Goal: Task Accomplishment & Management: Manage account settings

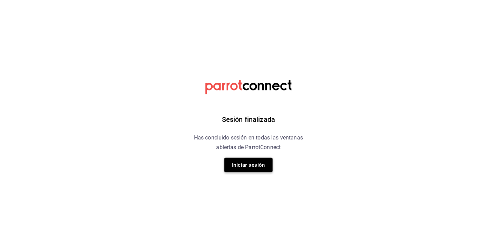
click at [249, 161] on button "Iniciar sesión" at bounding box center [248, 165] width 48 height 14
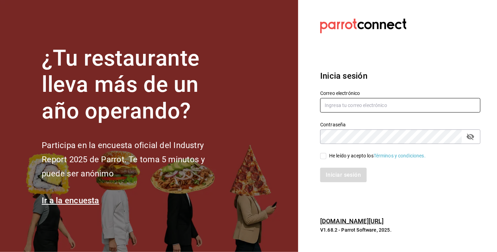
drag, startPoint x: 364, startPoint y: 107, endPoint x: 366, endPoint y: 110, distance: 4.0
click at [364, 107] on input "text" at bounding box center [400, 105] width 160 height 14
type input "[EMAIL_ADDRESS][DOMAIN_NAME]"
click at [324, 155] on input "He leído y acepto los Términos y condiciones." at bounding box center [323, 156] width 6 height 6
checkbox input "true"
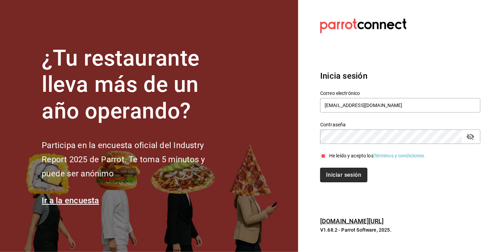
click at [341, 174] on button "Iniciar sesión" at bounding box center [343, 175] width 47 height 14
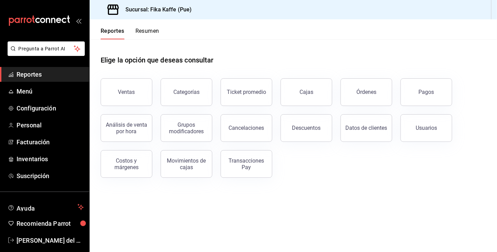
click at [145, 35] on button "Resumen" at bounding box center [148, 34] width 24 height 12
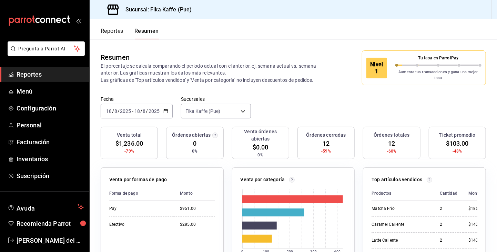
click at [167, 109] on icon "button" at bounding box center [165, 111] width 5 height 5
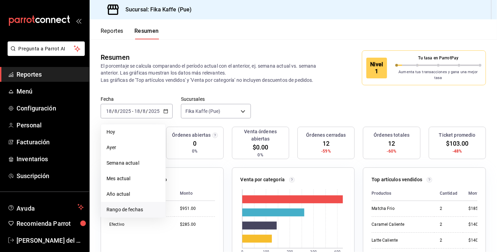
click at [146, 207] on span "Rango de fechas" at bounding box center [133, 209] width 53 height 7
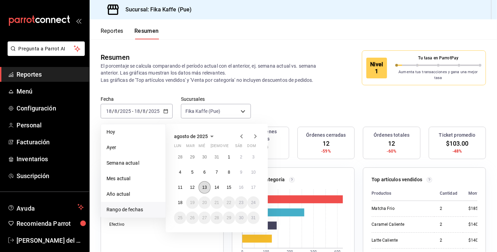
click at [200, 186] on button "13" at bounding box center [205, 187] width 12 height 12
click at [202, 185] on button "13" at bounding box center [205, 187] width 12 height 12
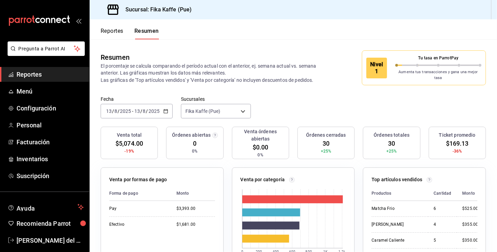
click at [163, 109] on icon "button" at bounding box center [165, 111] width 5 height 5
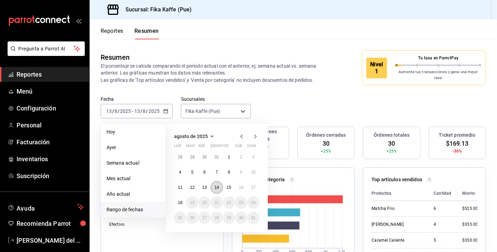
click at [216, 185] on abbr "14" at bounding box center [216, 187] width 4 height 5
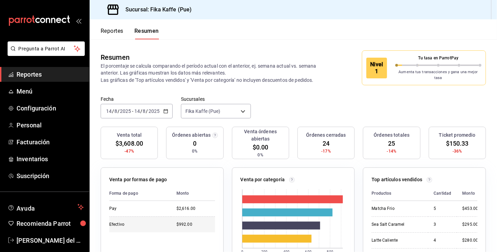
click at [204, 221] on div "$992.00" at bounding box center [196, 224] width 39 height 6
click at [203, 221] on div "$992.00" at bounding box center [196, 224] width 39 height 6
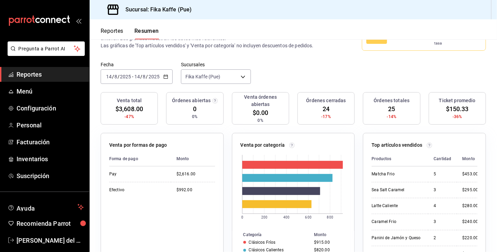
click at [164, 74] on icon "button" at bounding box center [165, 76] width 5 height 5
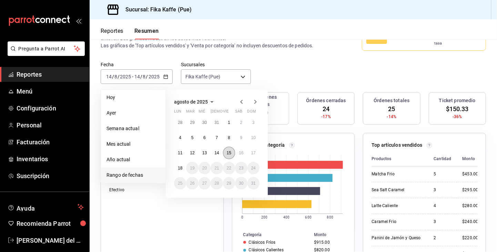
click at [228, 150] on abbr "15" at bounding box center [229, 152] width 4 height 5
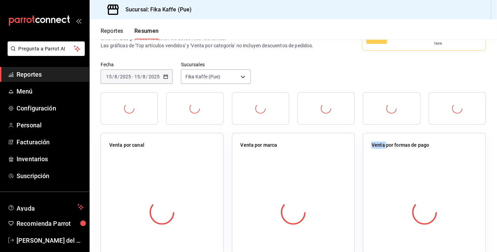
click at [228, 150] on div "Venta por marca" at bounding box center [289, 200] width 131 height 153
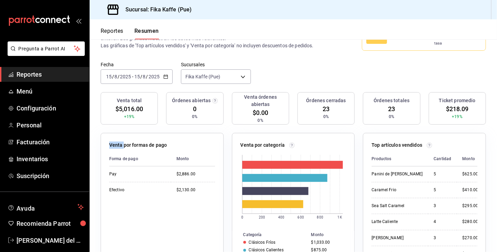
click at [164, 75] on \(Stroke\) "button" at bounding box center [166, 77] width 4 height 4
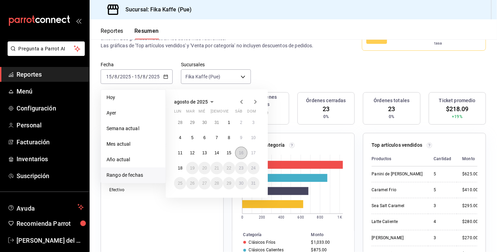
click at [240, 150] on abbr "16" at bounding box center [241, 152] width 4 height 5
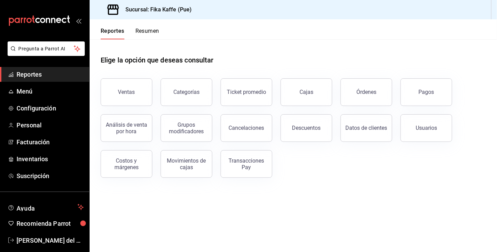
click at [146, 31] on button "Resumen" at bounding box center [148, 34] width 24 height 12
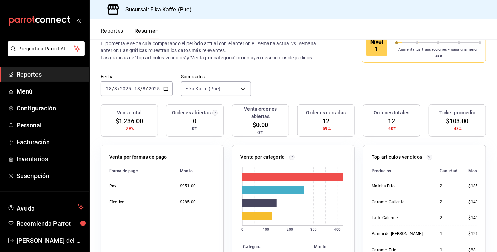
scroll to position [34, 0]
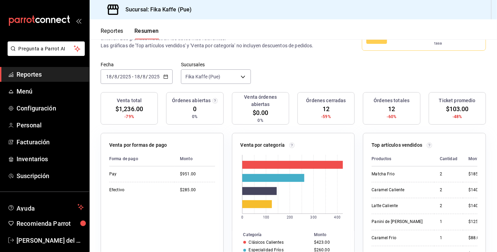
click at [156, 75] on input "2025" at bounding box center [154, 77] width 12 height 6
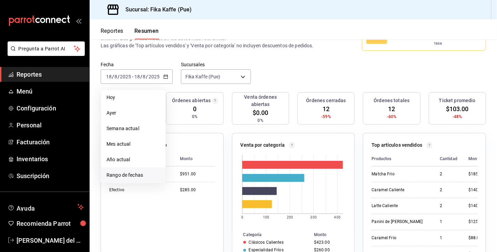
click at [143, 172] on span "Rango de fechas" at bounding box center [133, 174] width 53 height 7
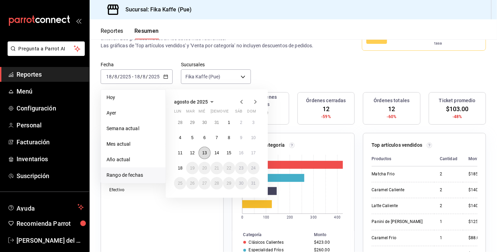
click at [207, 153] on button "13" at bounding box center [205, 153] width 12 height 12
click at [206, 153] on button "13" at bounding box center [205, 153] width 12 height 12
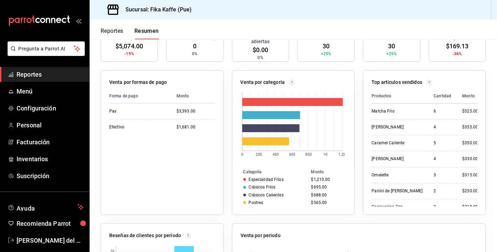
scroll to position [103, 0]
